Goal: Obtain resource: Download file/media

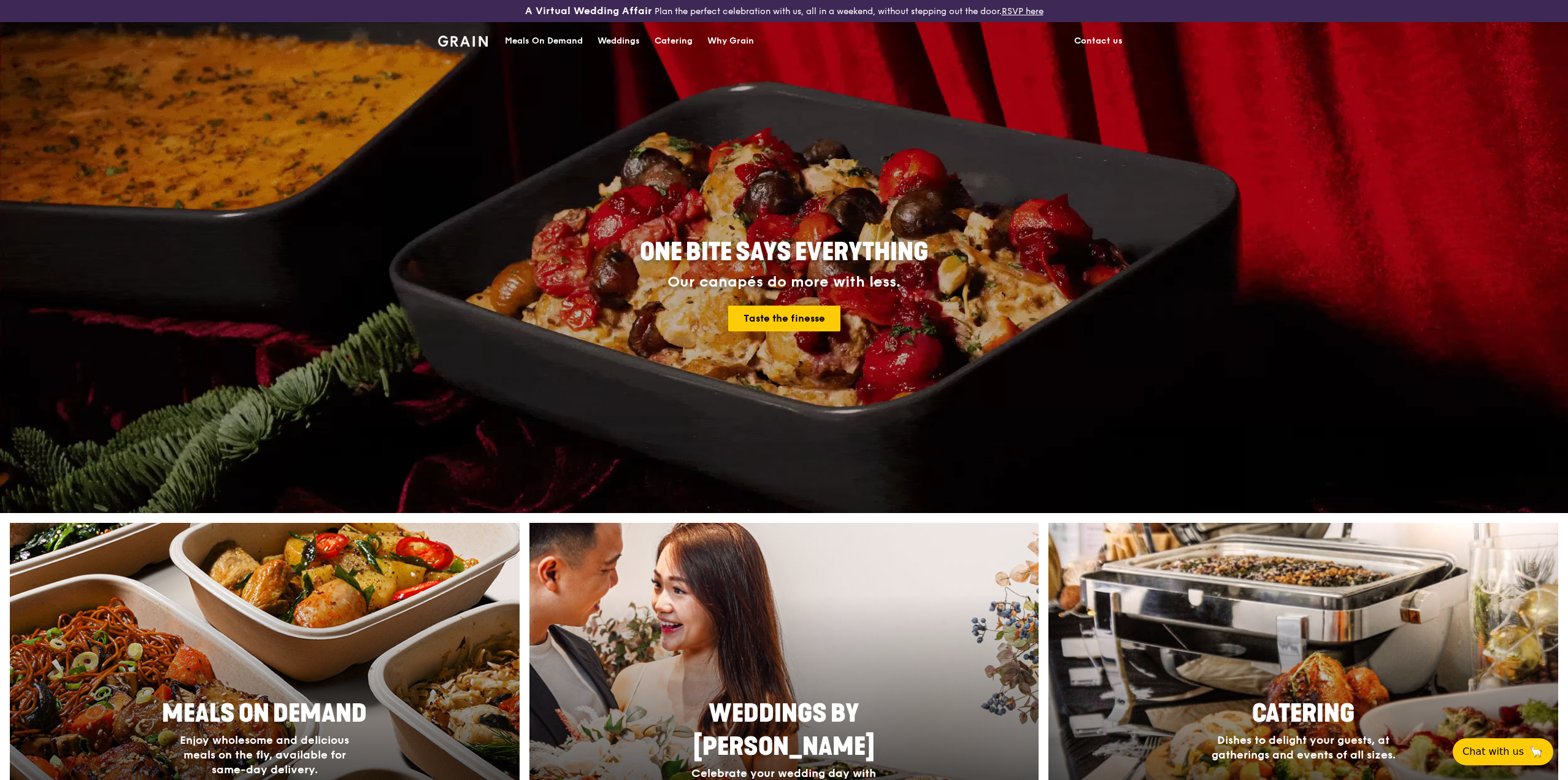
click at [679, 43] on div "Catering" at bounding box center [674, 41] width 38 height 37
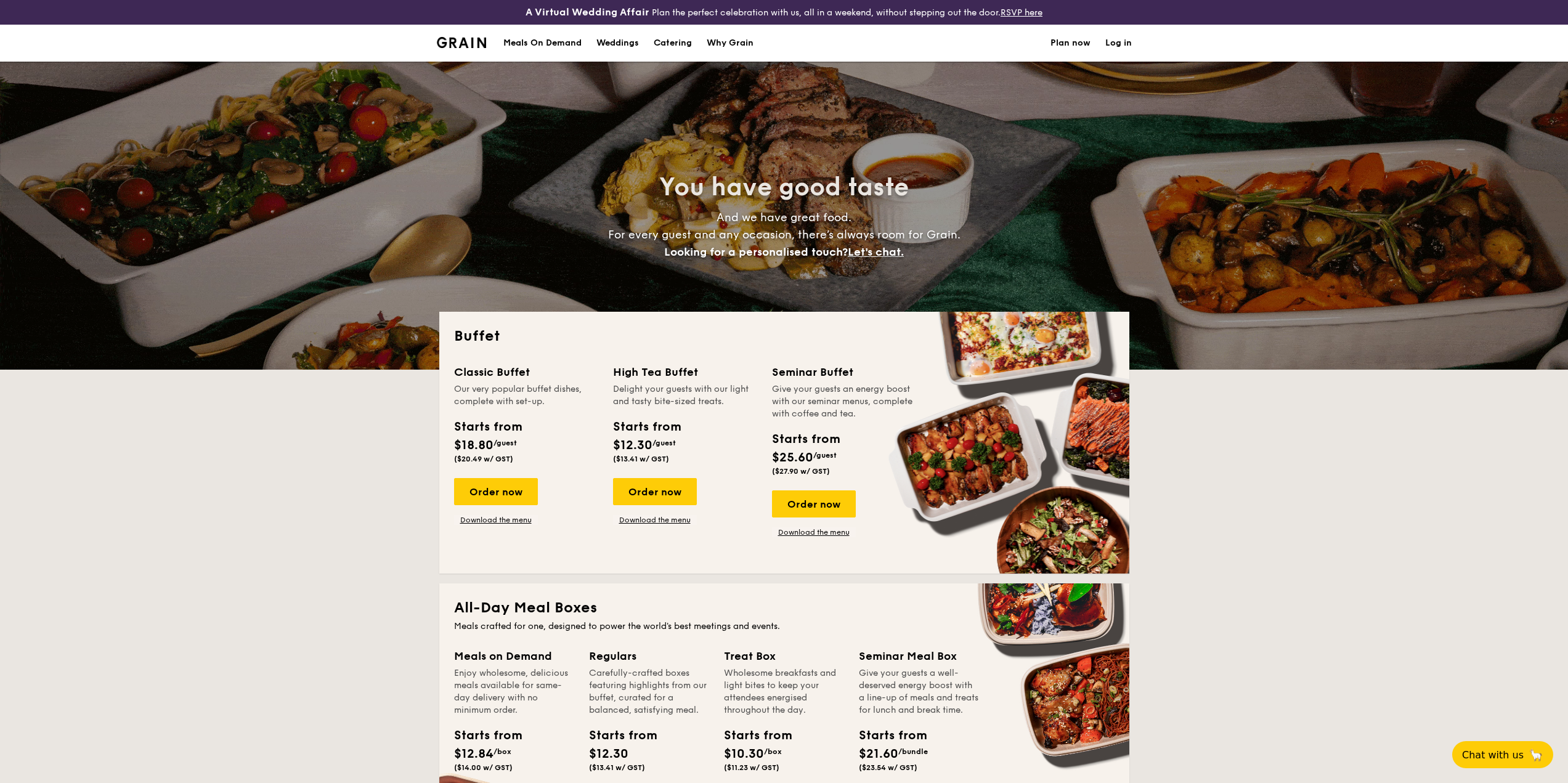
select select
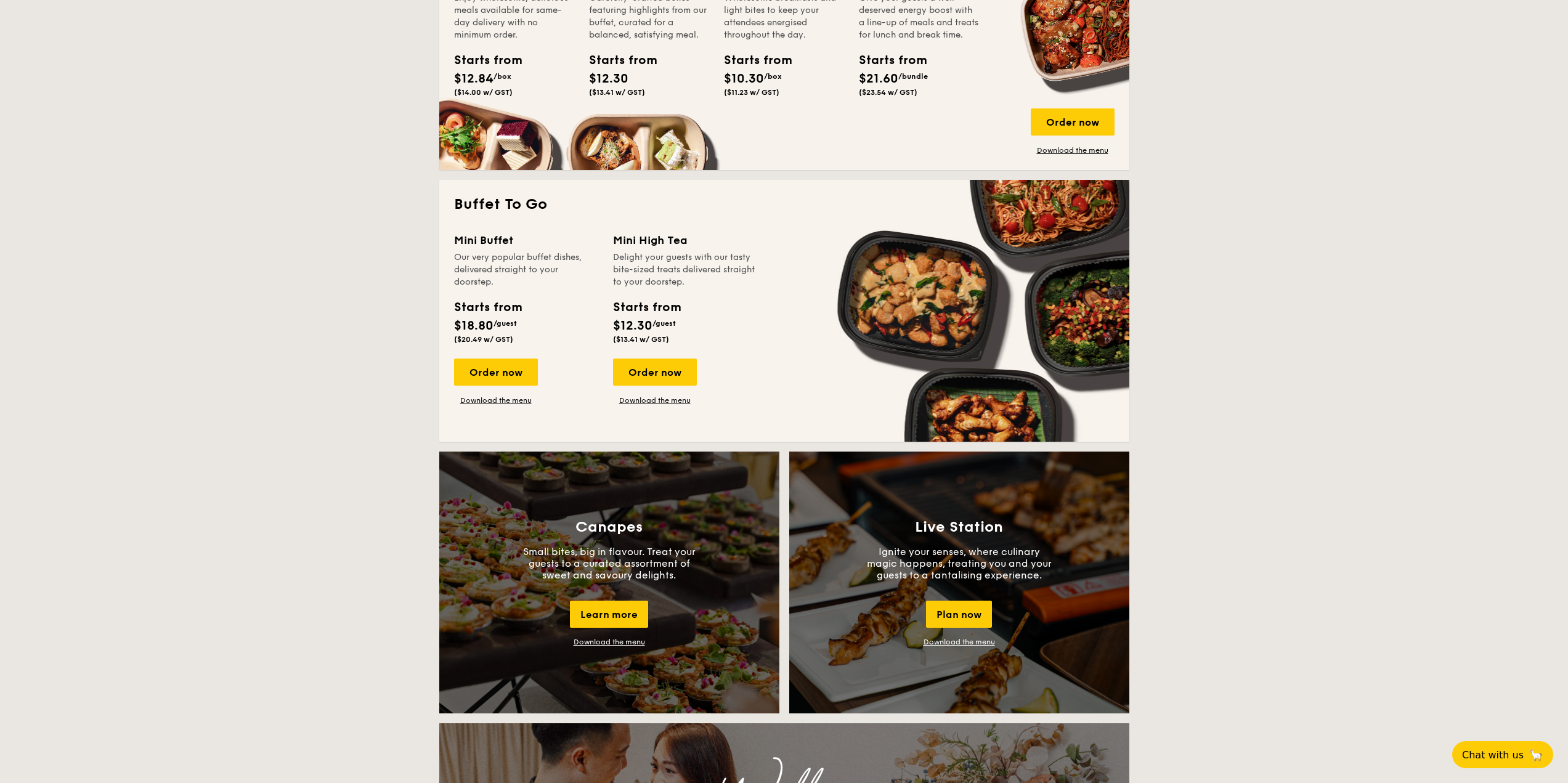
scroll to position [678, 0]
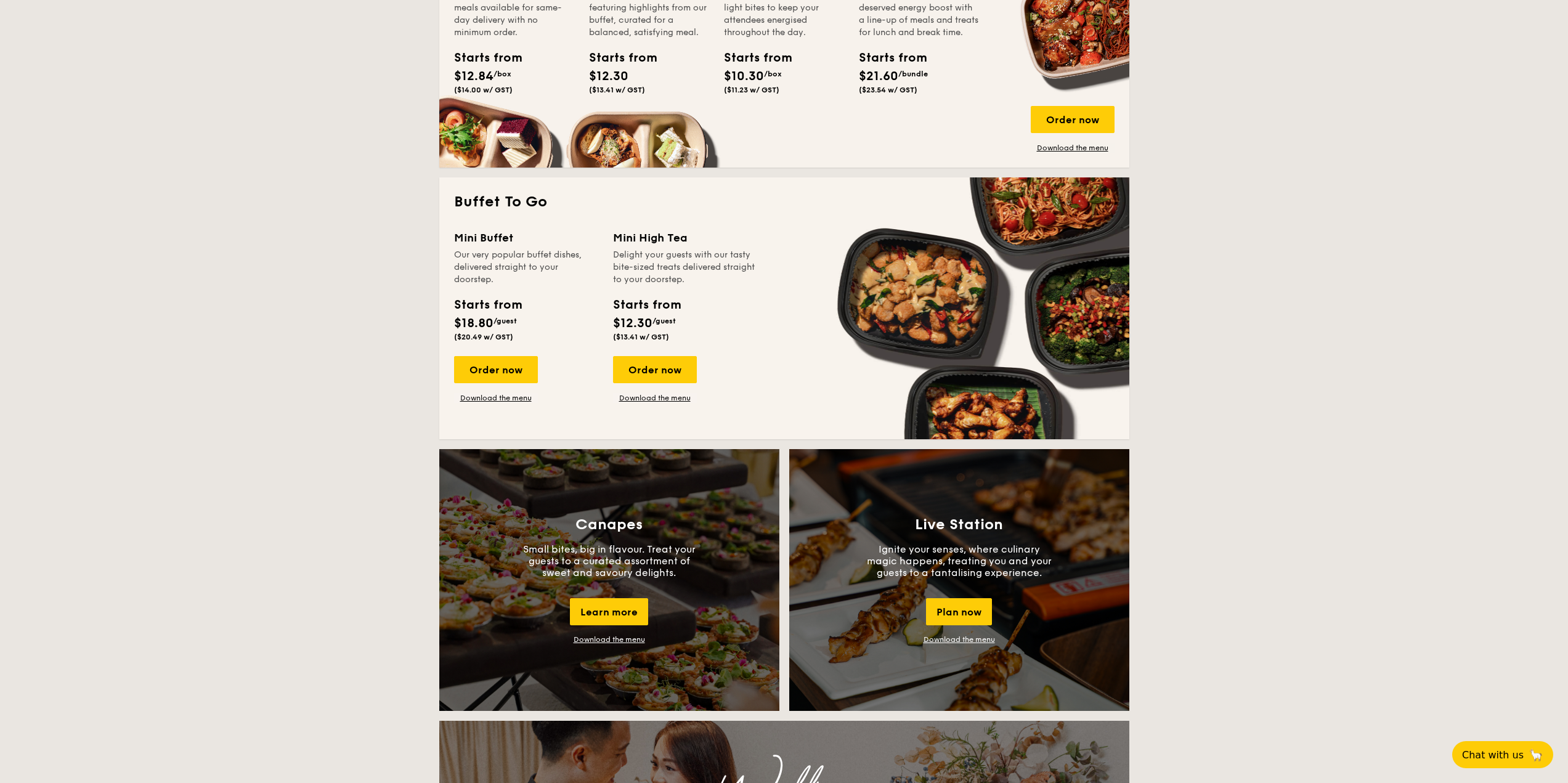
click at [505, 307] on div "Starts from" at bounding box center [488, 305] width 67 height 18
click at [503, 396] on link "Download the menu" at bounding box center [496, 397] width 84 height 10
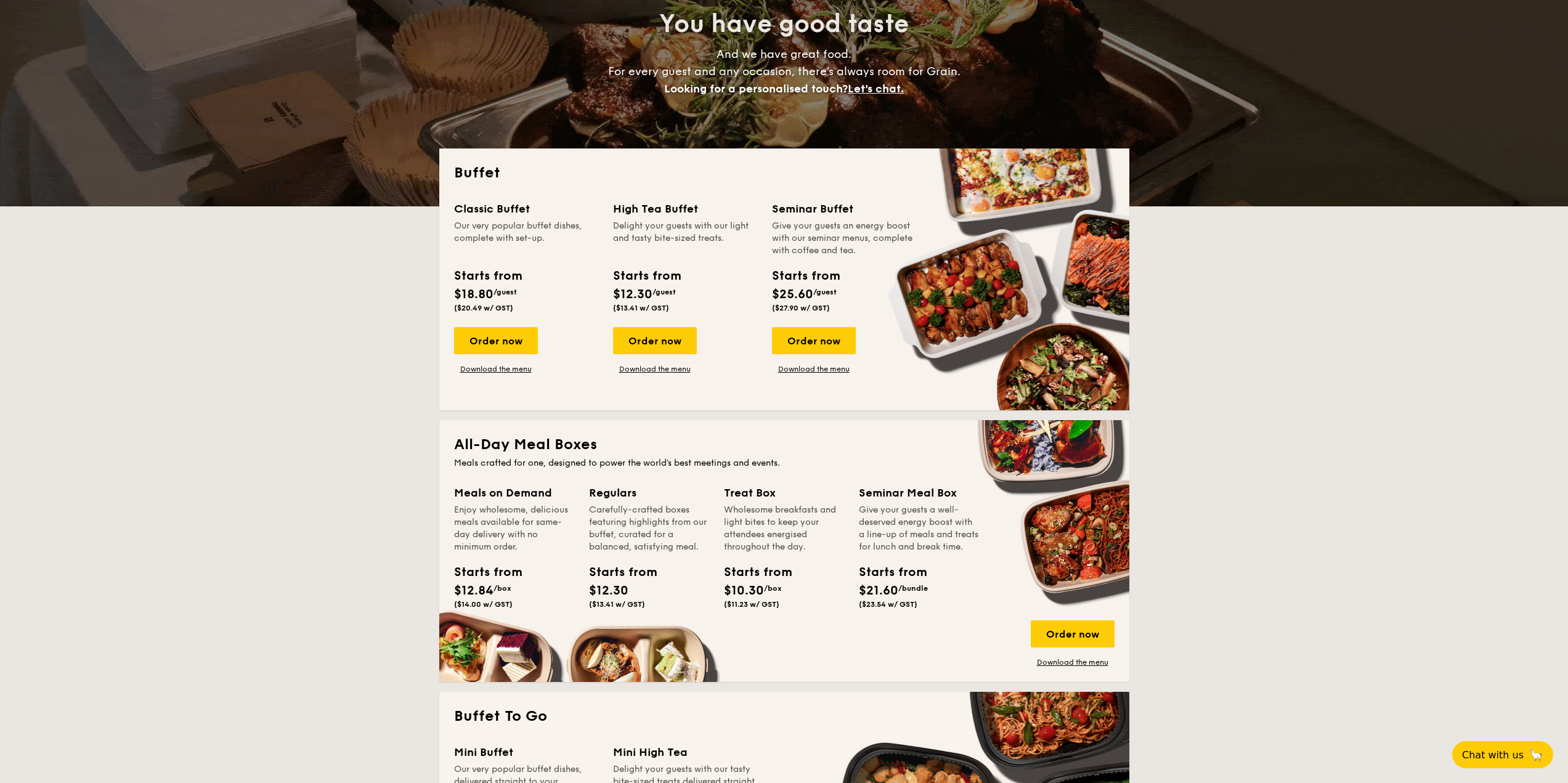
scroll to position [185, 0]
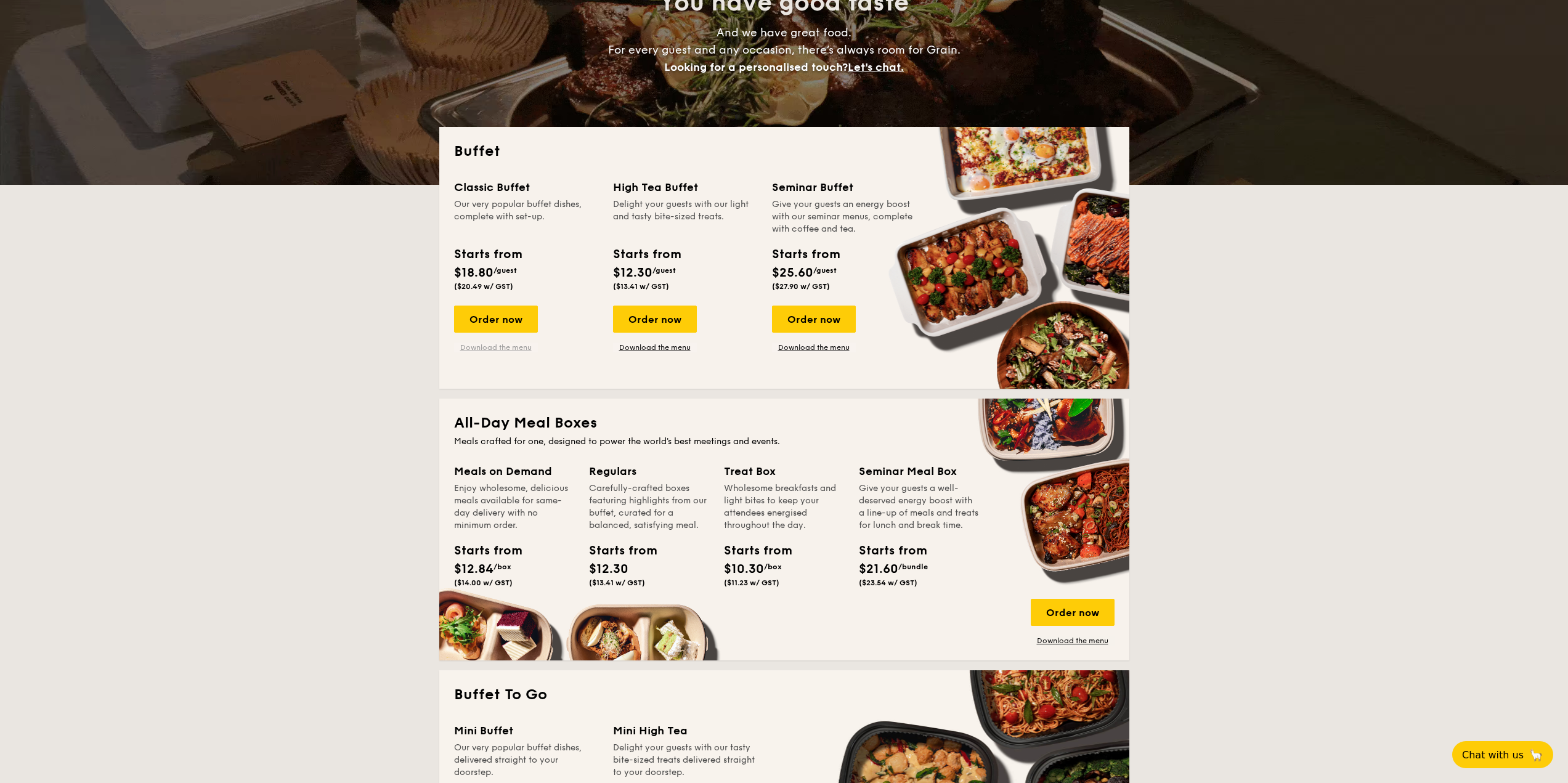
click at [513, 345] on link "Download the menu" at bounding box center [496, 347] width 84 height 10
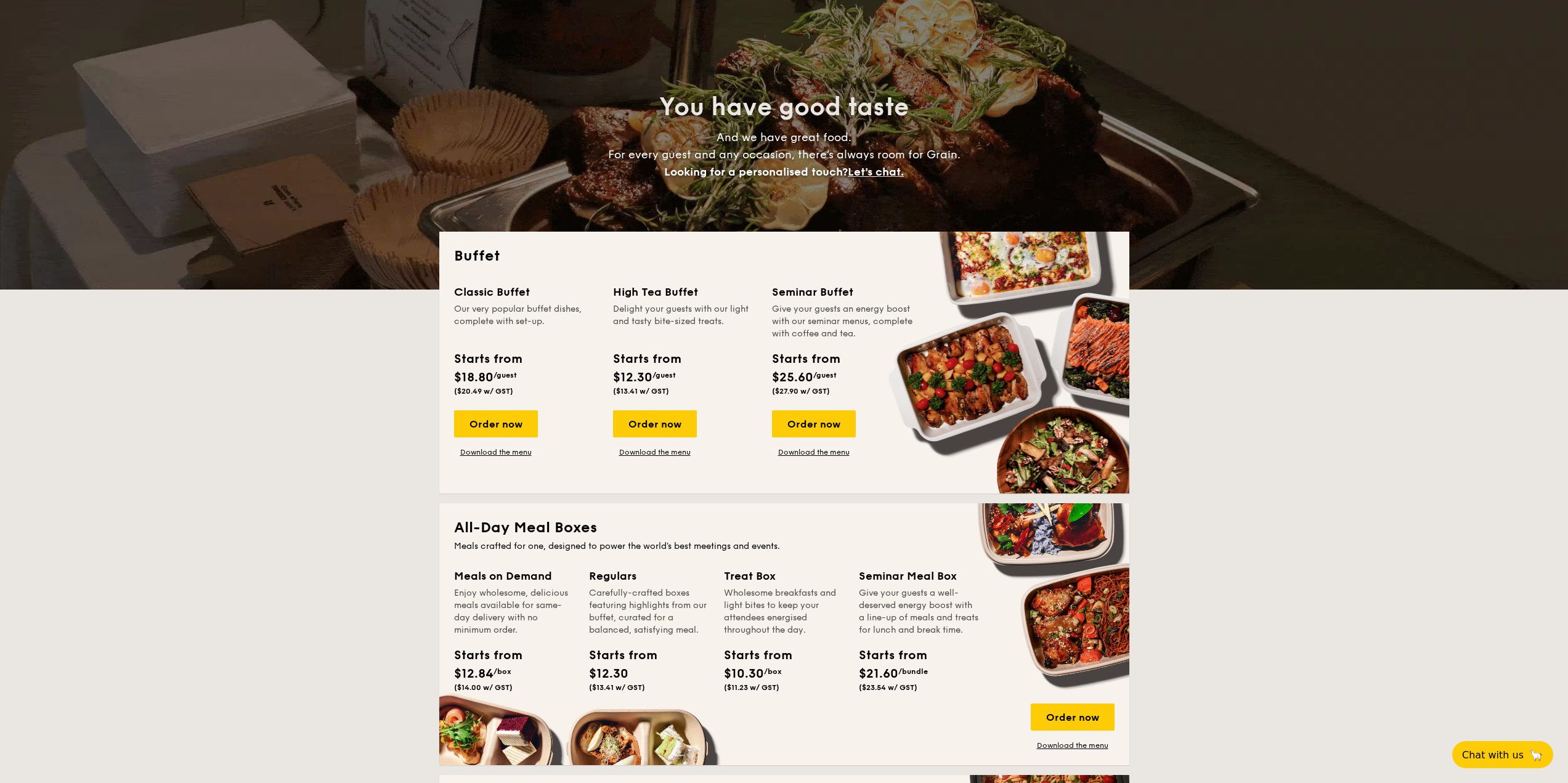
scroll to position [0, 0]
